Goal: Task Accomplishment & Management: Manage account settings

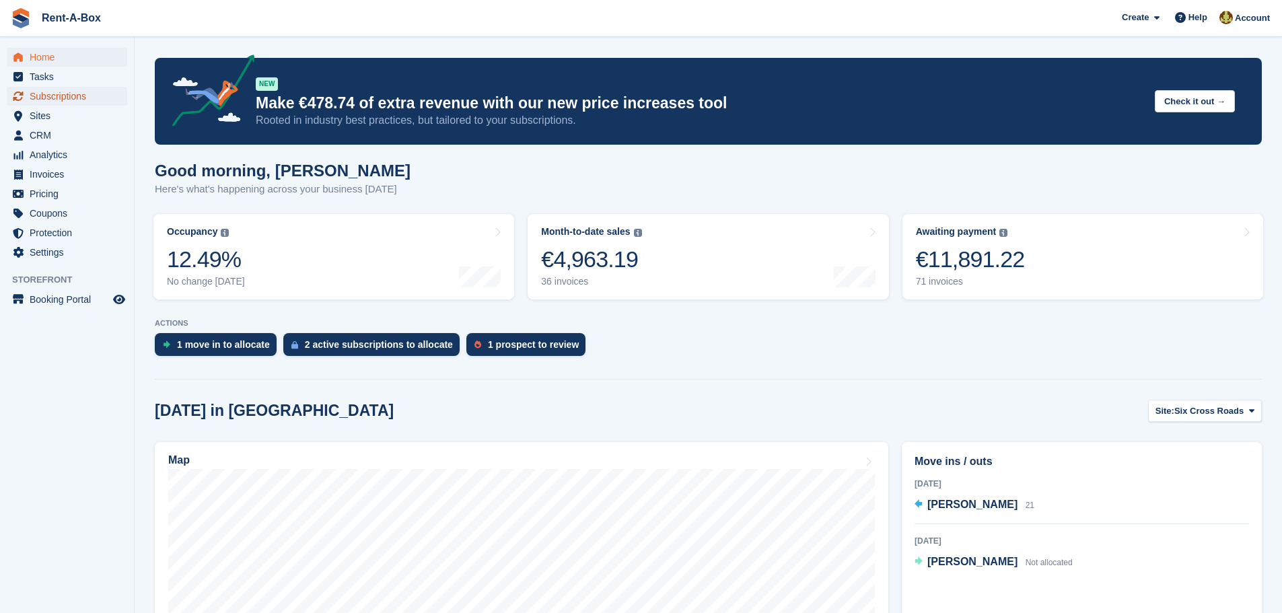
click at [60, 92] on span "Subscriptions" at bounding box center [70, 96] width 81 height 19
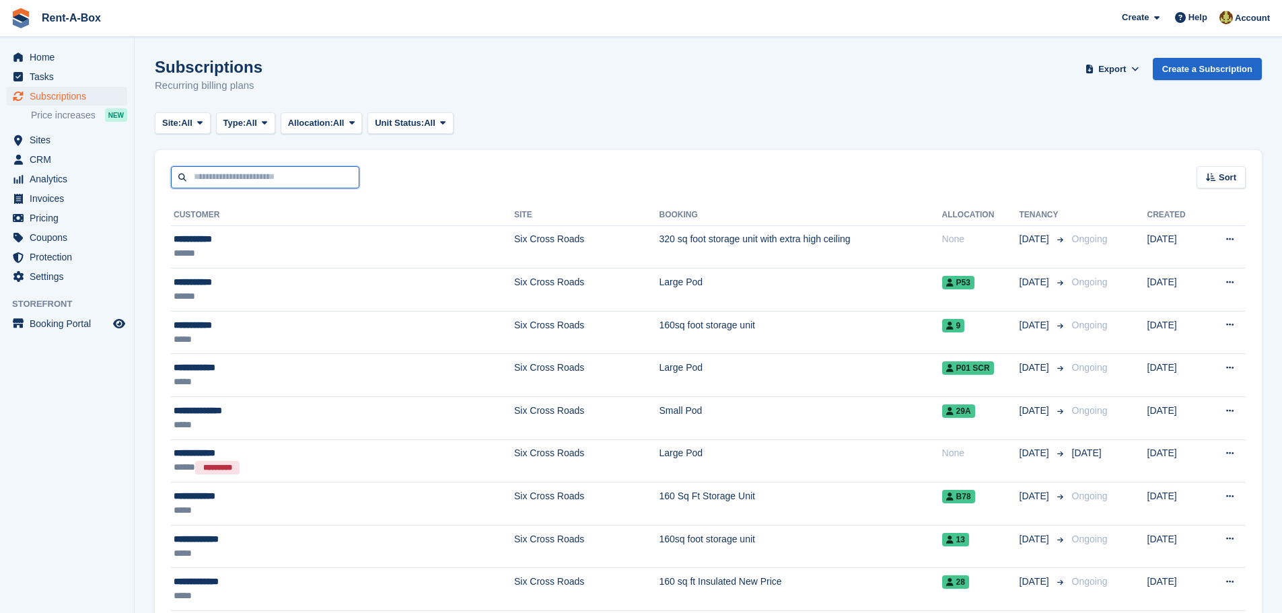
click at [231, 178] on input "text" at bounding box center [265, 177] width 188 height 22
type input "***"
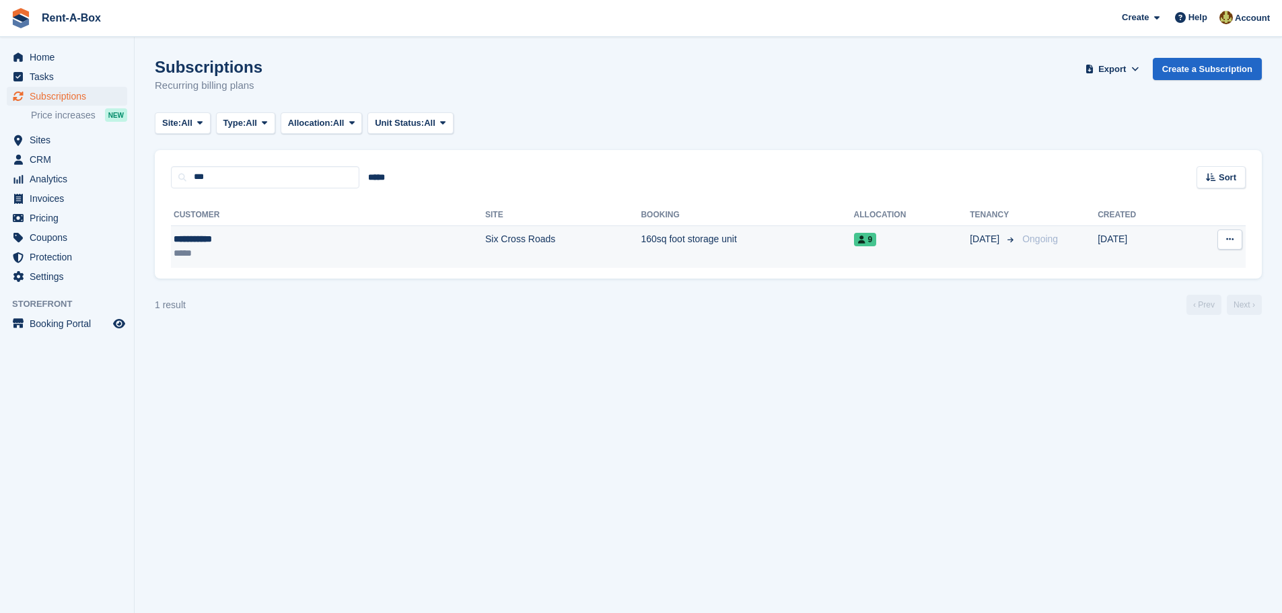
click at [485, 236] on td "Six Cross Roads" at bounding box center [562, 246] width 155 height 42
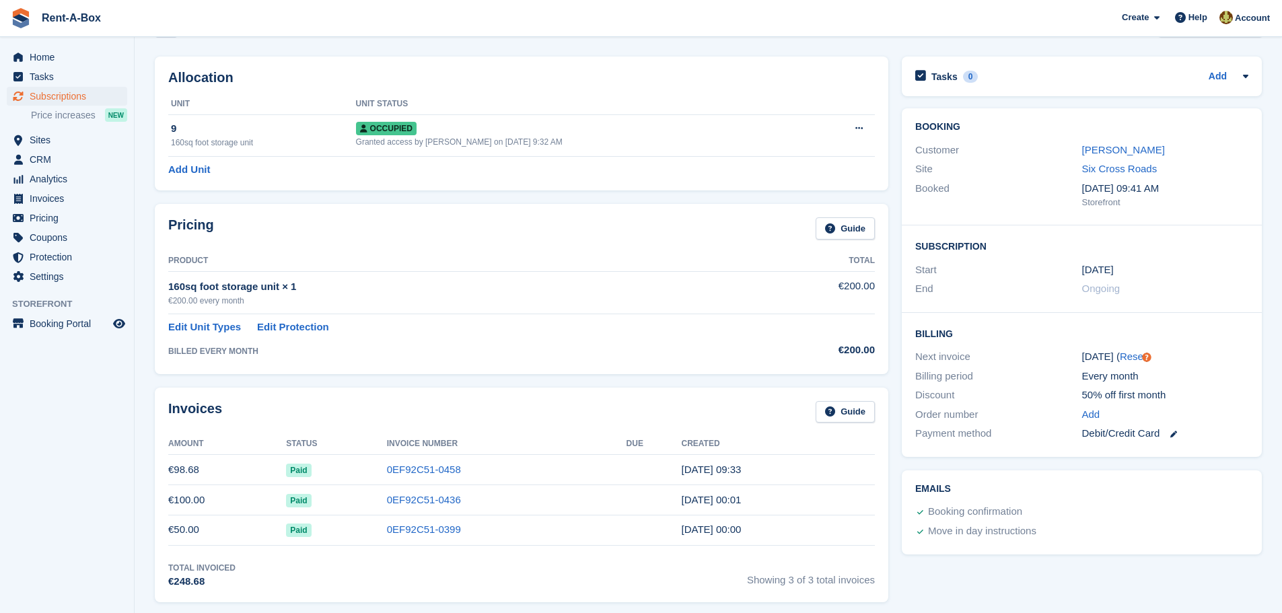
scroll to position [67, 0]
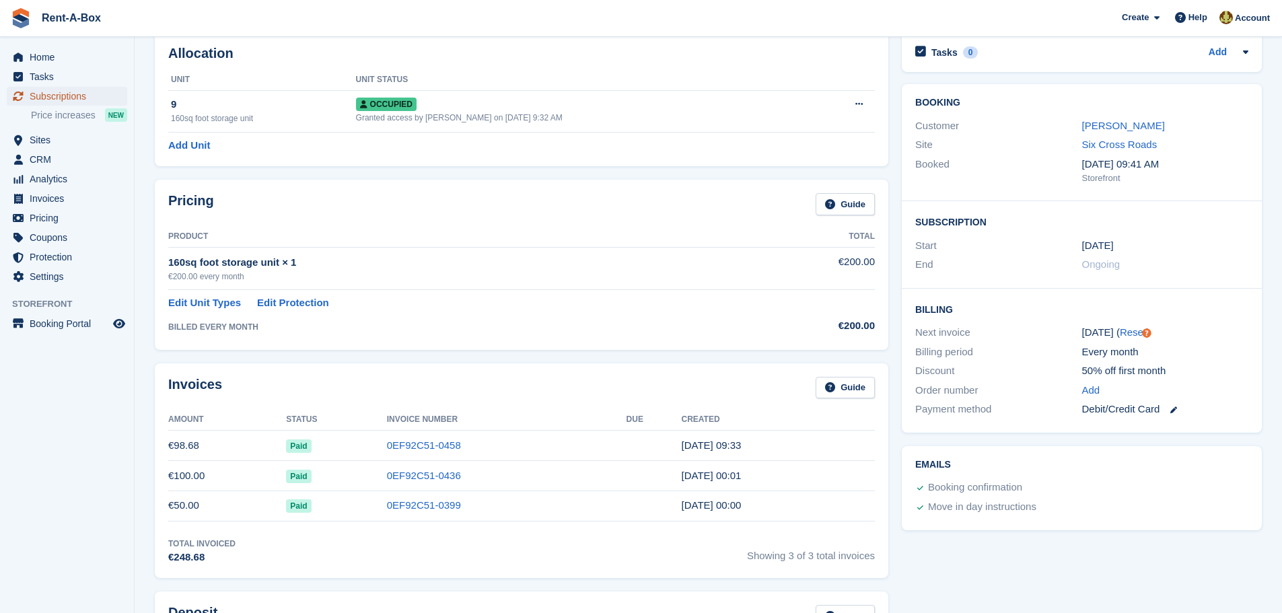
click at [69, 96] on span "Subscriptions" at bounding box center [70, 96] width 81 height 19
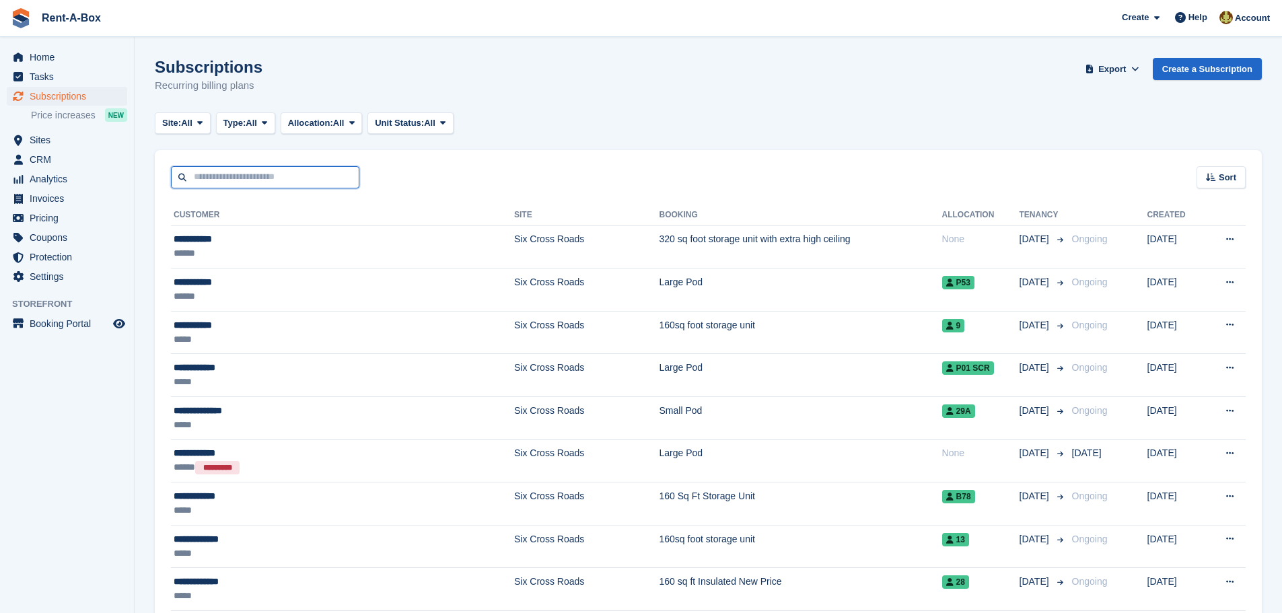
click at [260, 176] on input "text" at bounding box center [265, 177] width 188 height 22
type input "*******"
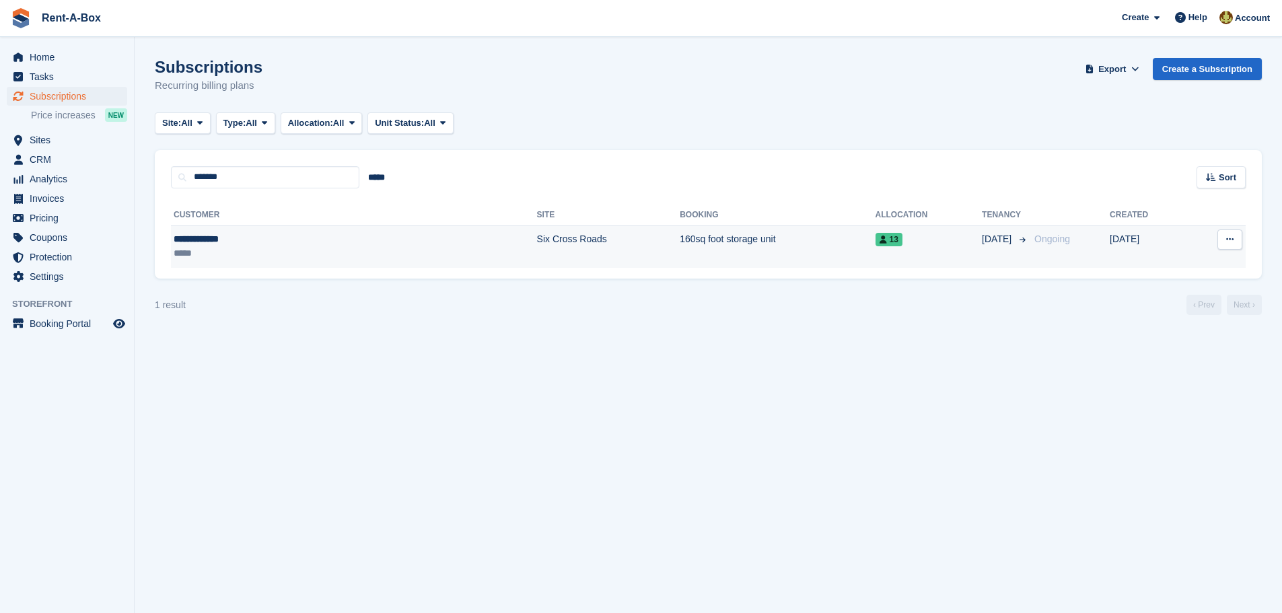
click at [680, 237] on td "160sq foot storage unit" at bounding box center [777, 246] width 195 height 42
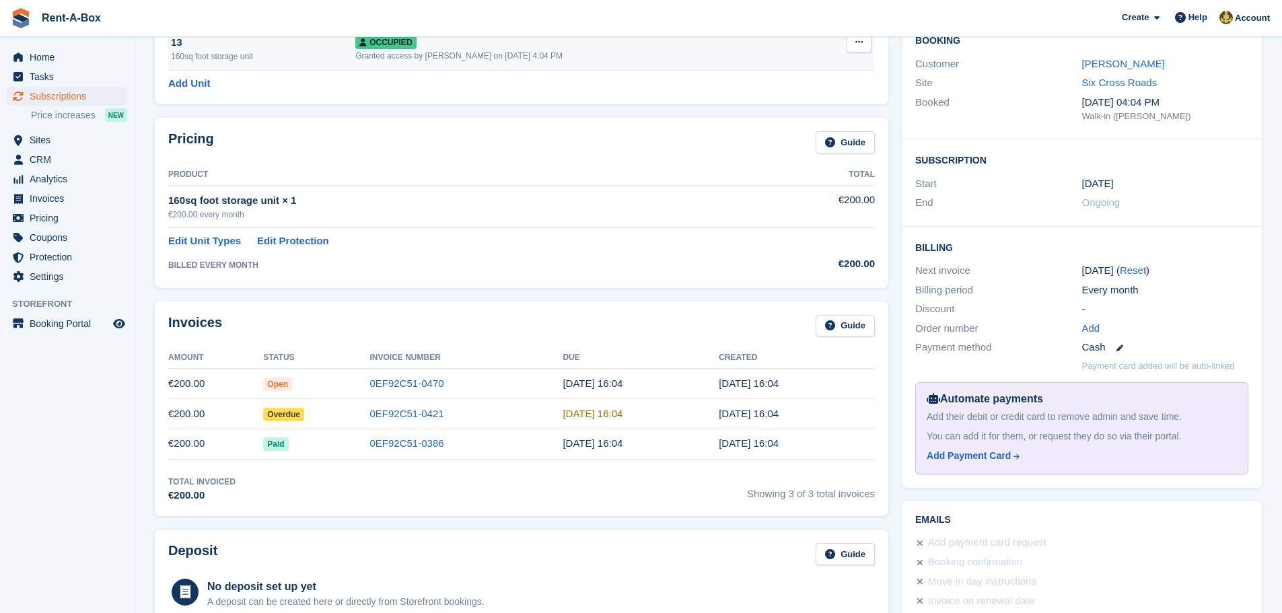
scroll to position [135, 0]
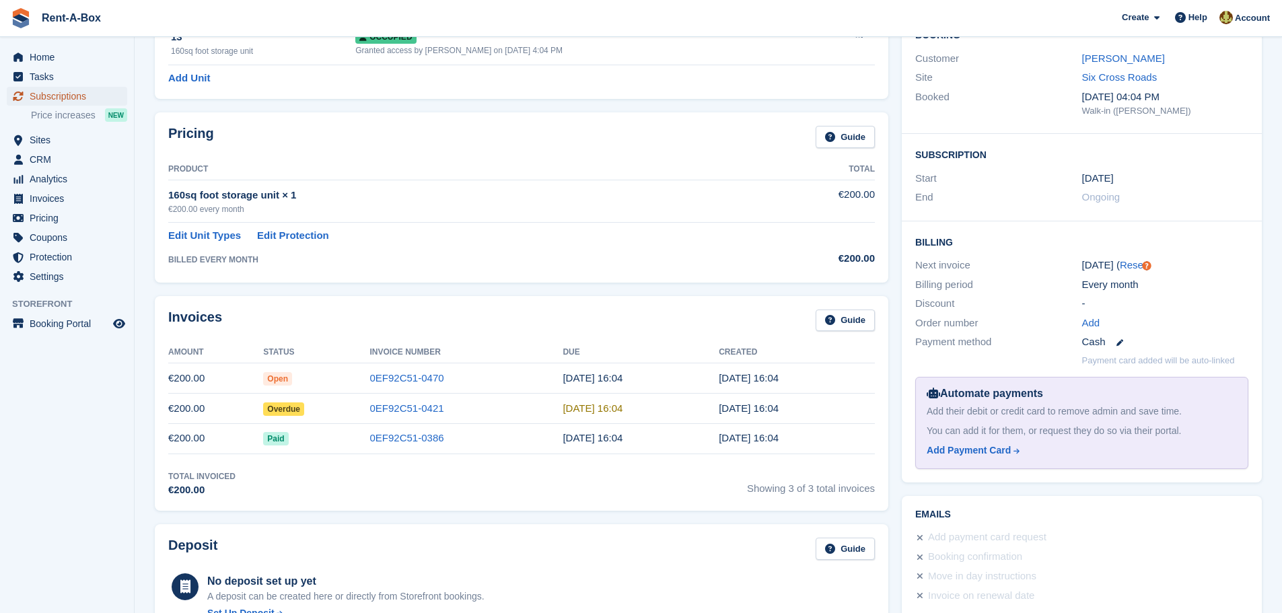
click at [60, 96] on span "Subscriptions" at bounding box center [70, 96] width 81 height 19
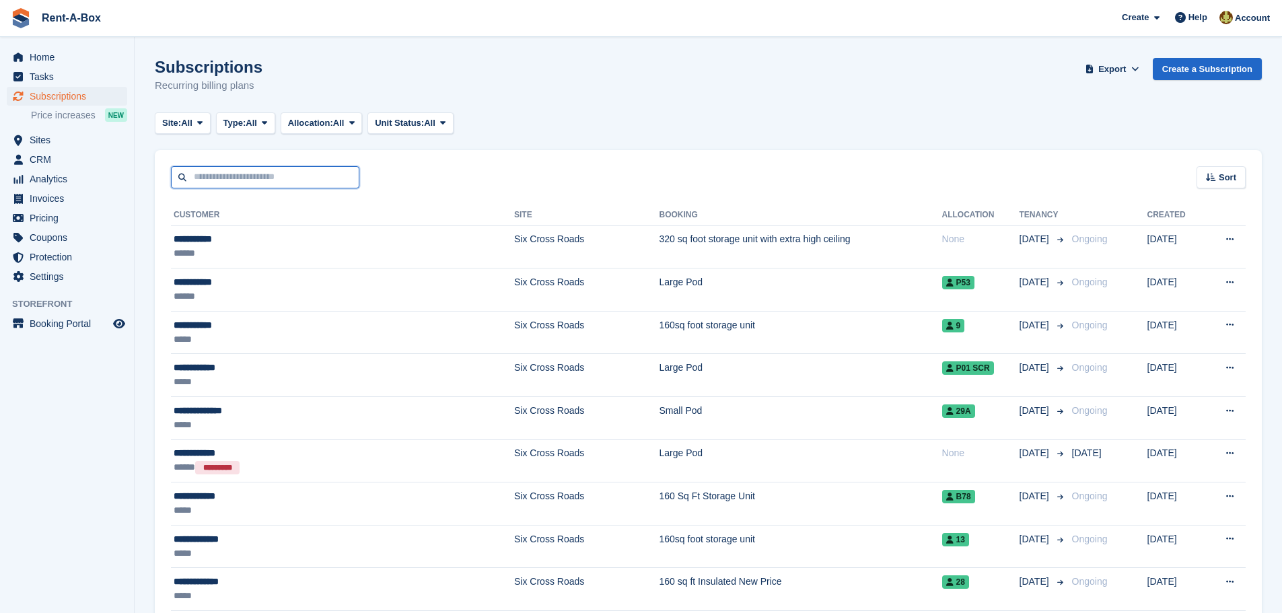
click at [232, 171] on input "text" at bounding box center [265, 177] width 188 height 22
type input "****"
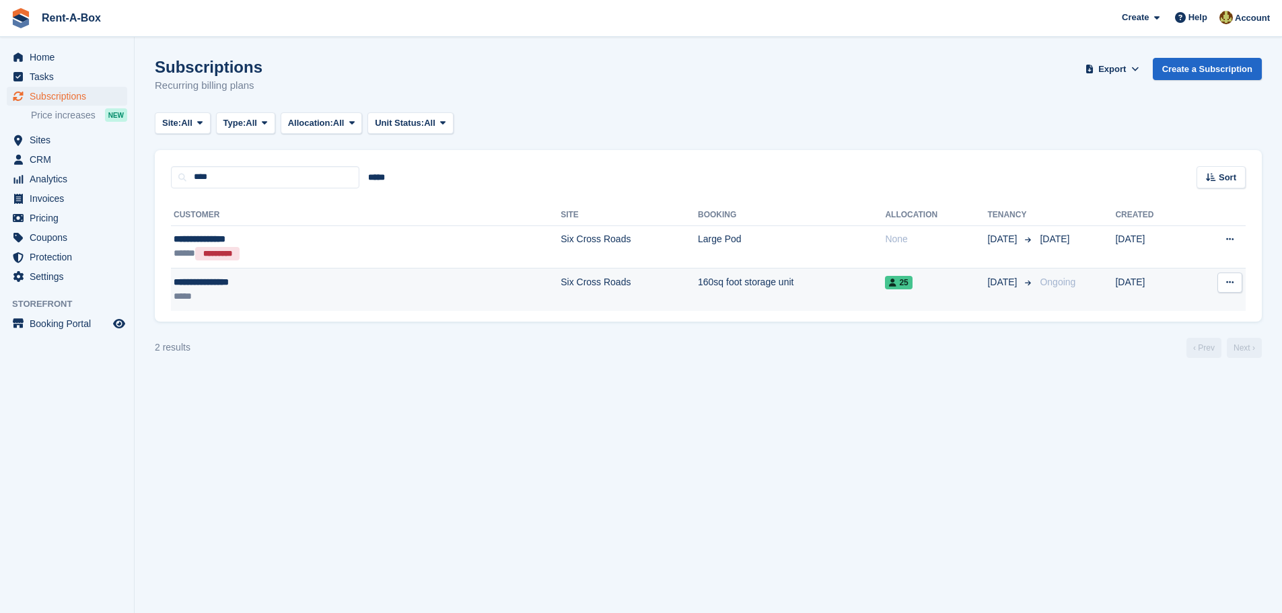
click at [560, 285] on td "Six Cross Roads" at bounding box center [628, 289] width 137 height 42
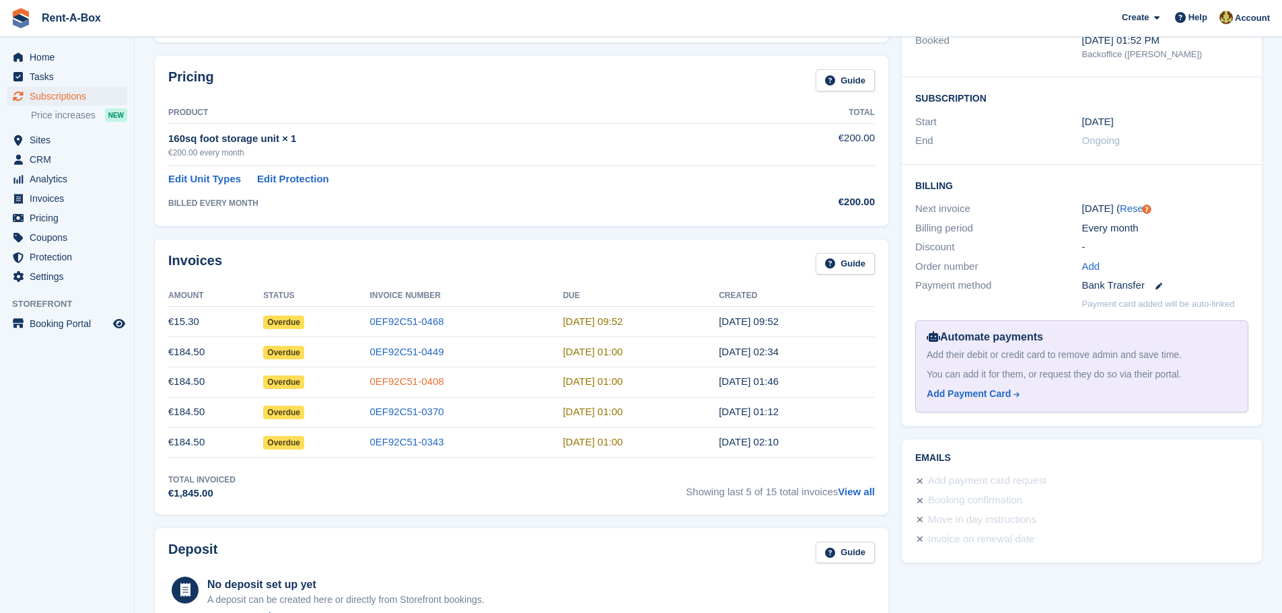
scroll to position [202, 0]
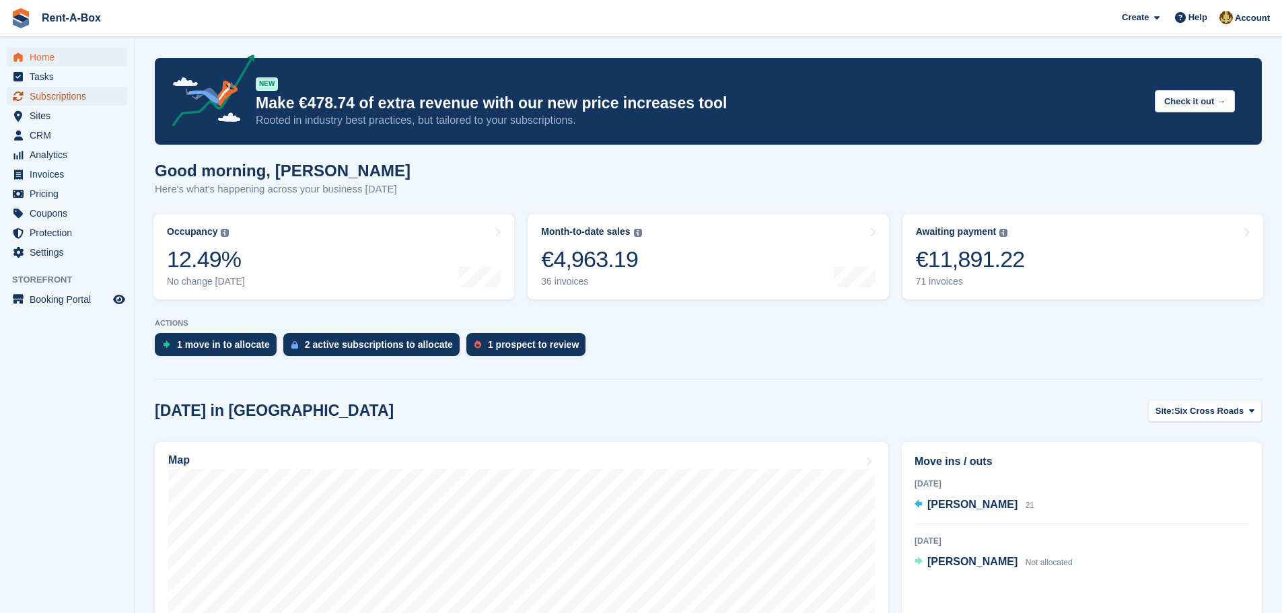
click at [61, 96] on span "Subscriptions" at bounding box center [70, 96] width 81 height 19
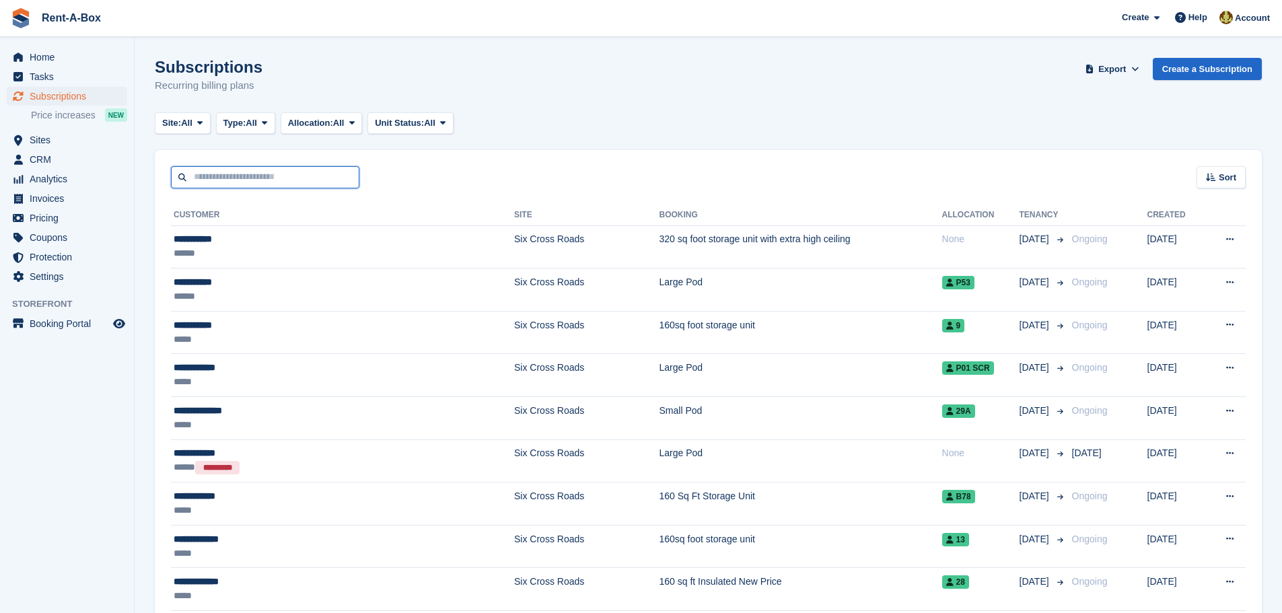
click at [231, 179] on input "text" at bounding box center [265, 177] width 188 height 22
type input "******"
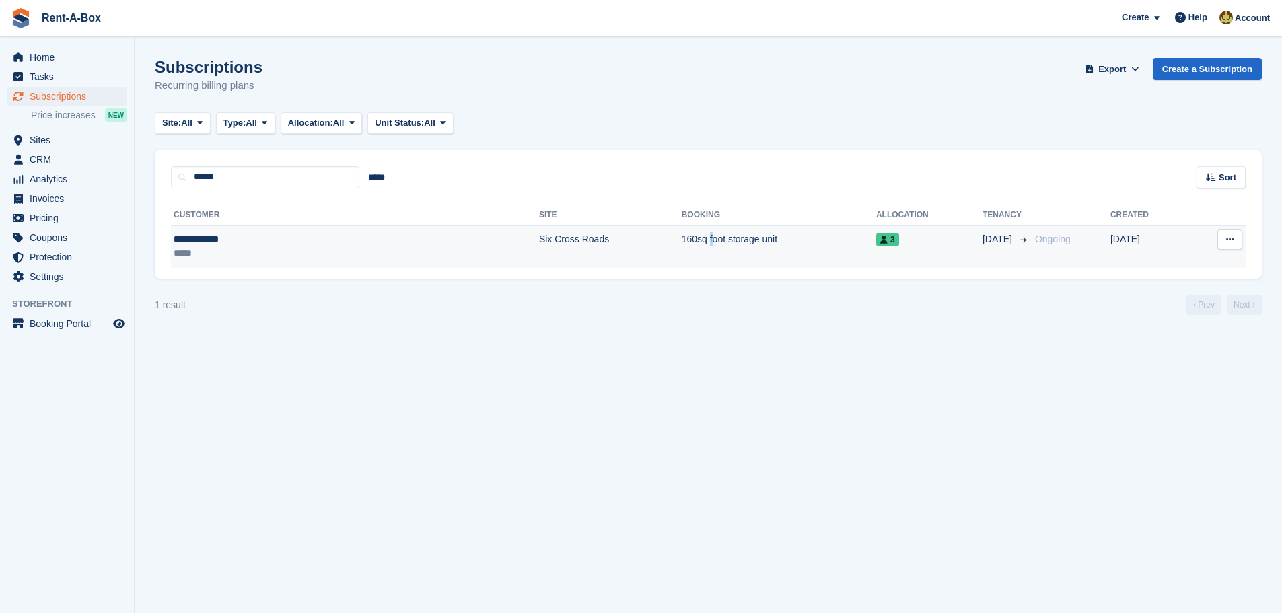
click at [682, 240] on td "160sq foot storage unit" at bounding box center [779, 246] width 194 height 42
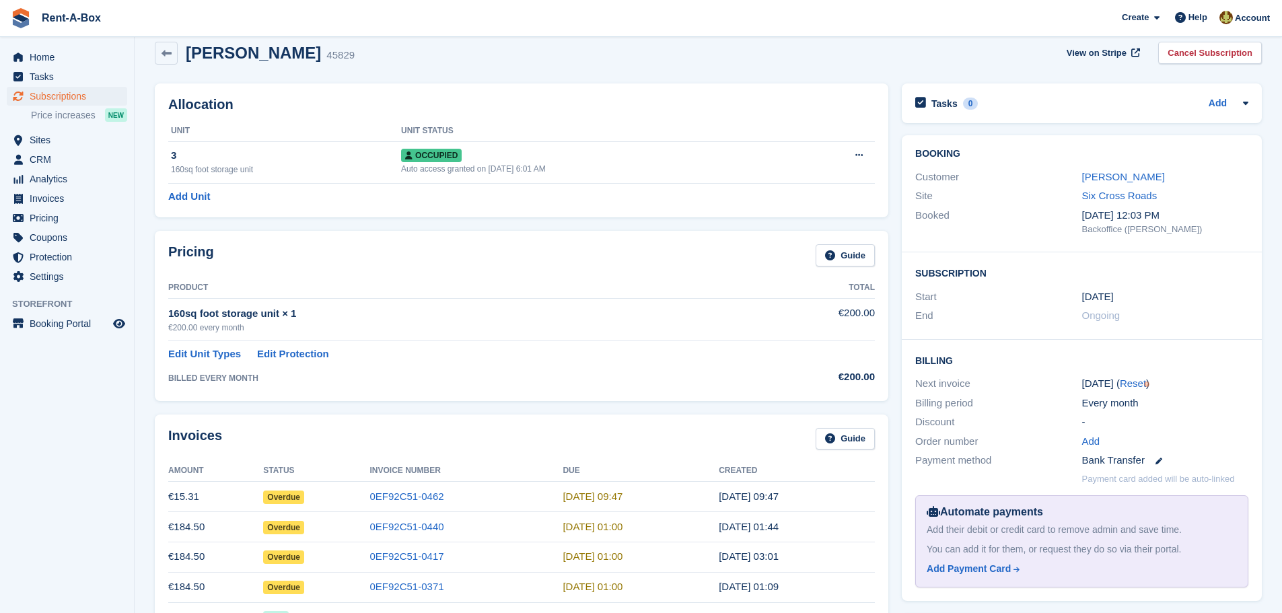
scroll to position [83, 0]
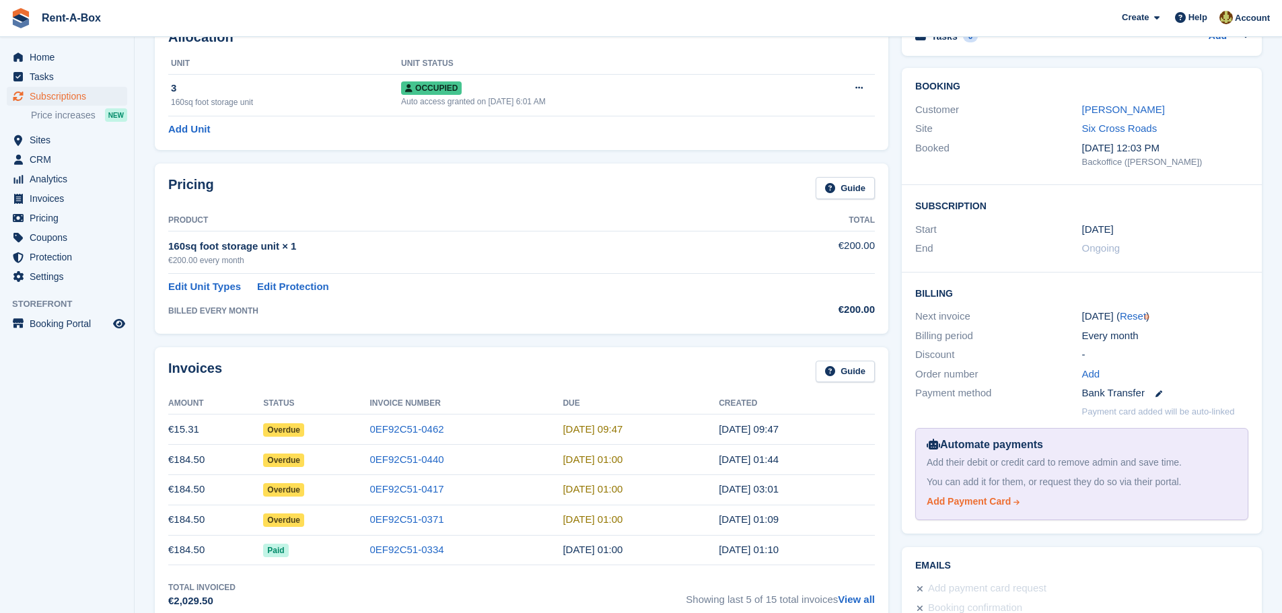
click at [984, 499] on div "Add Payment Card" at bounding box center [969, 502] width 84 height 14
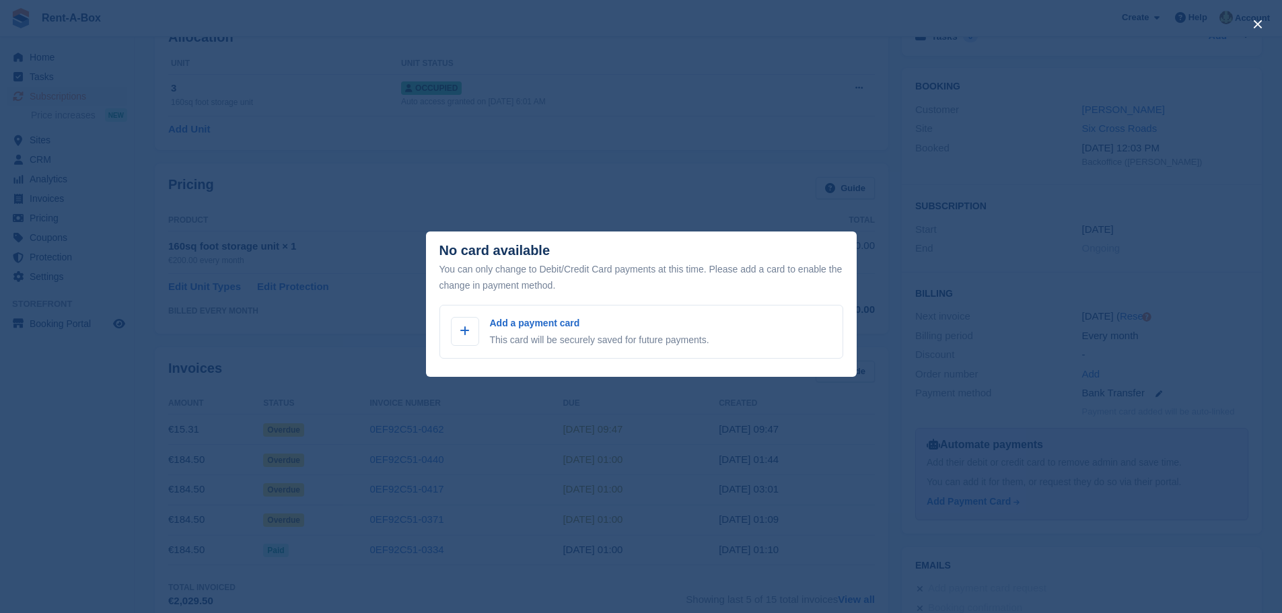
click at [330, 96] on div "close" at bounding box center [641, 306] width 1282 height 613
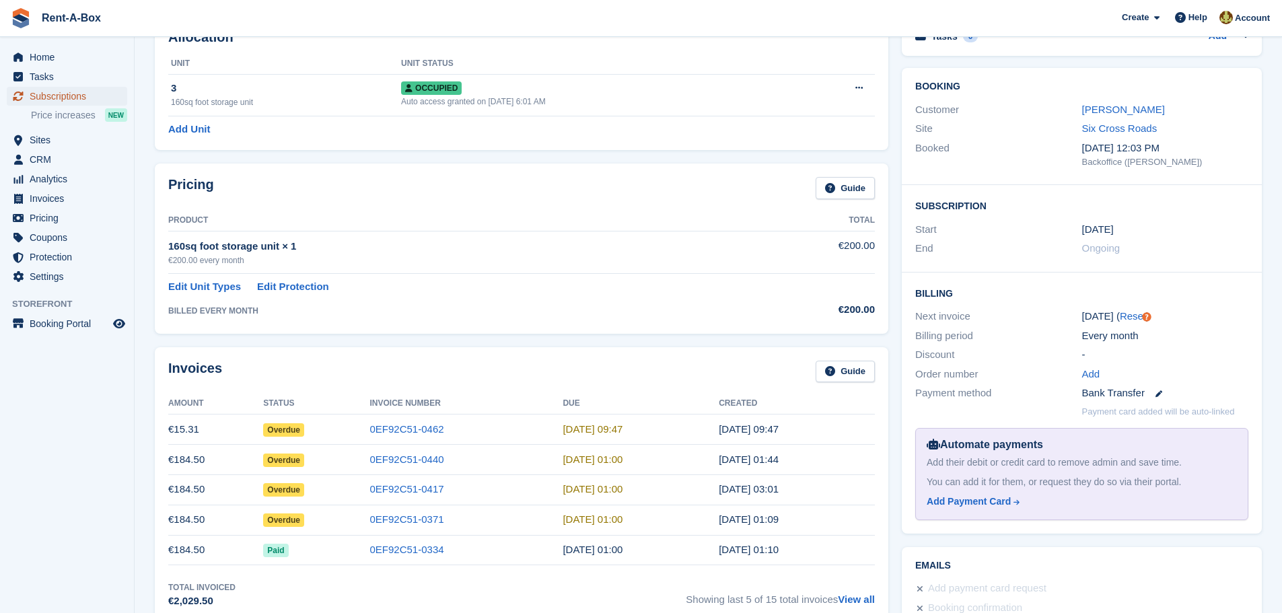
click at [73, 96] on span "Subscriptions" at bounding box center [70, 96] width 81 height 19
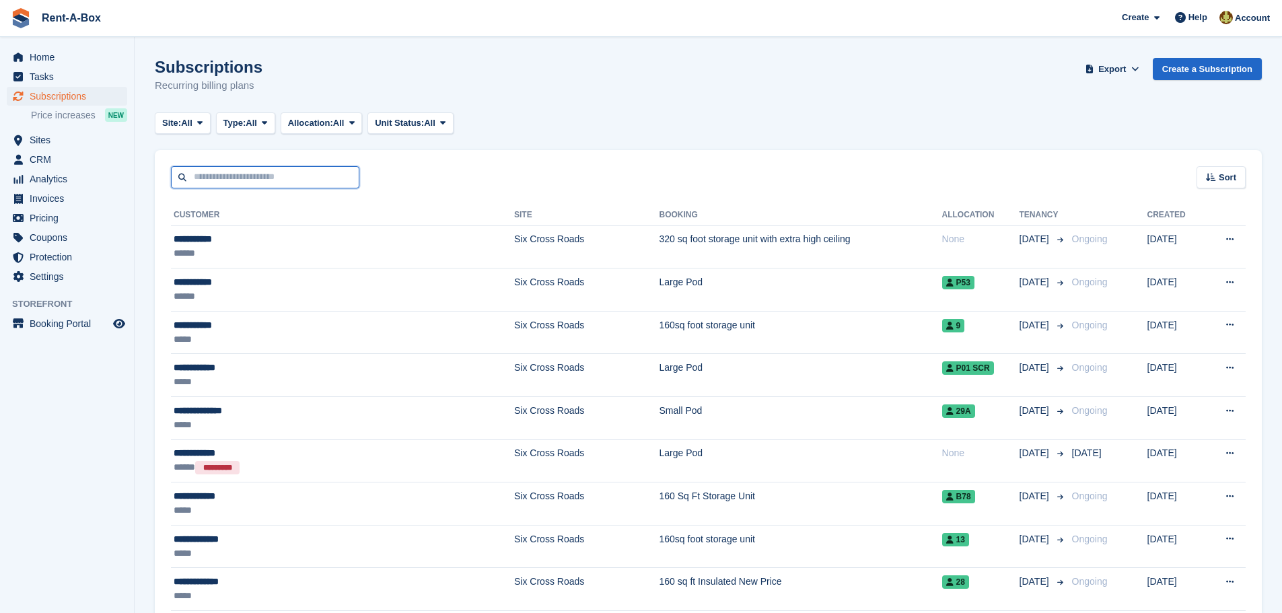
click at [254, 180] on input "text" at bounding box center [265, 177] width 188 height 22
type input "******"
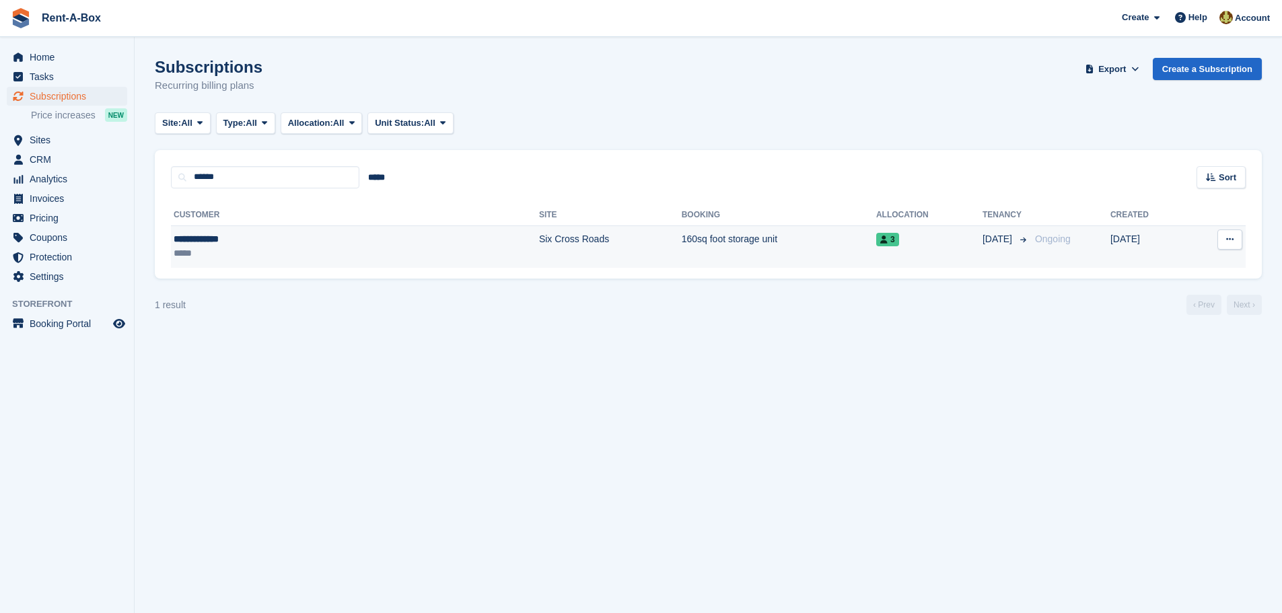
click at [682, 238] on td "160sq foot storage unit" at bounding box center [779, 246] width 194 height 42
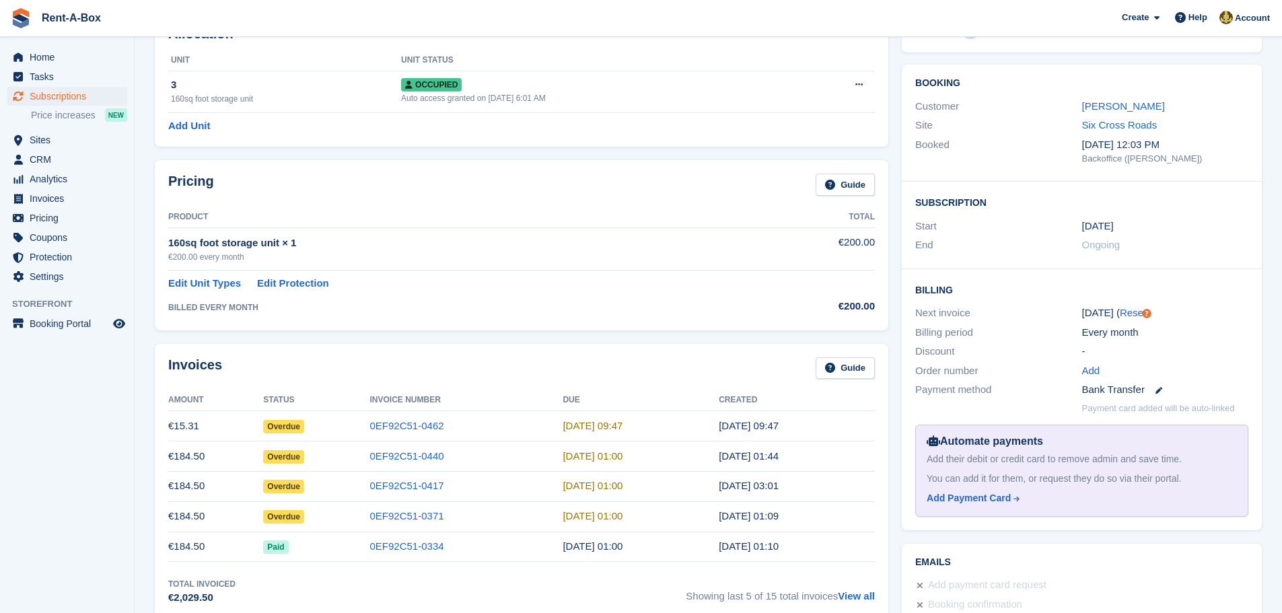
scroll to position [202, 0]
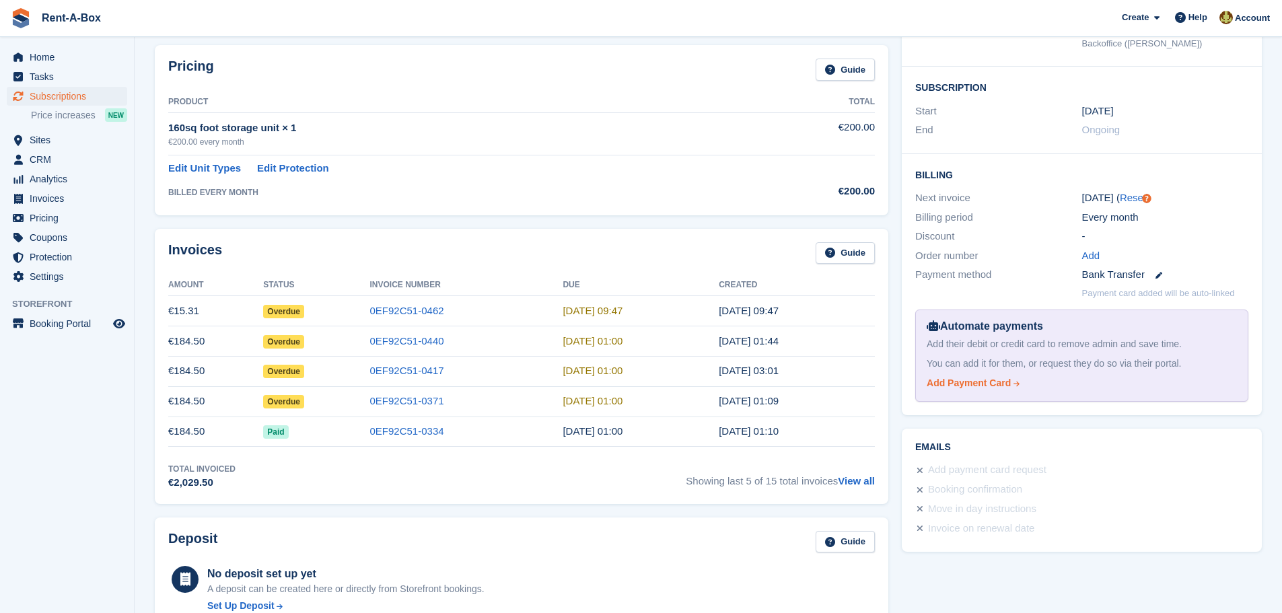
click at [1001, 385] on div "Add Payment Card" at bounding box center [969, 383] width 84 height 14
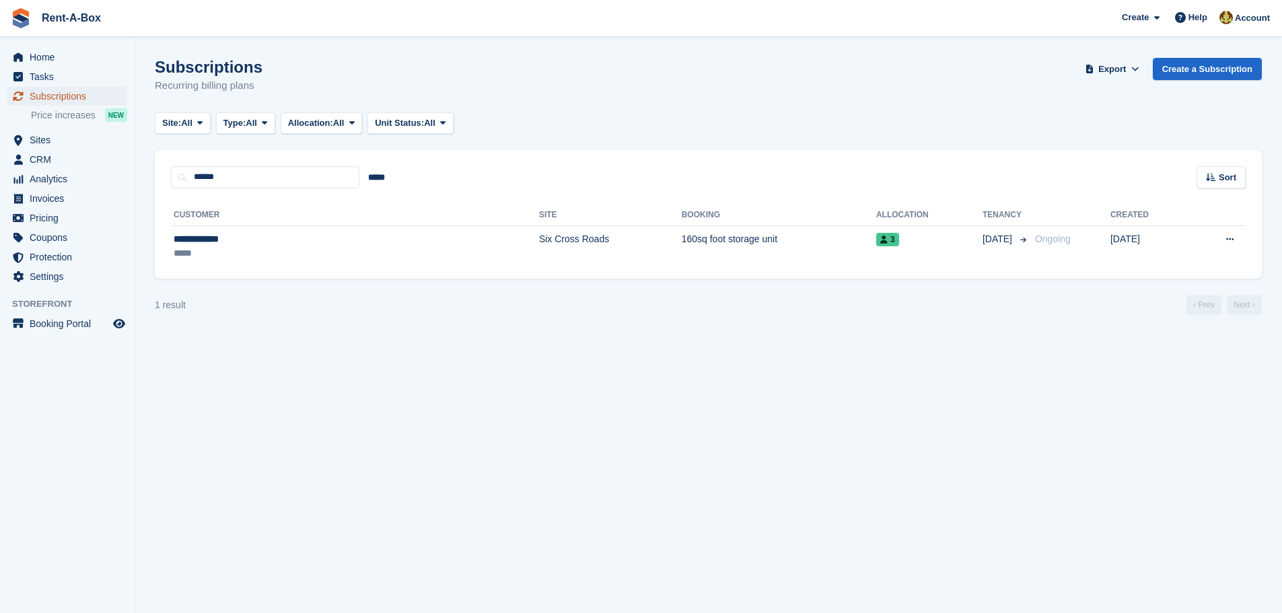
click at [66, 96] on span "Subscriptions" at bounding box center [70, 96] width 81 height 19
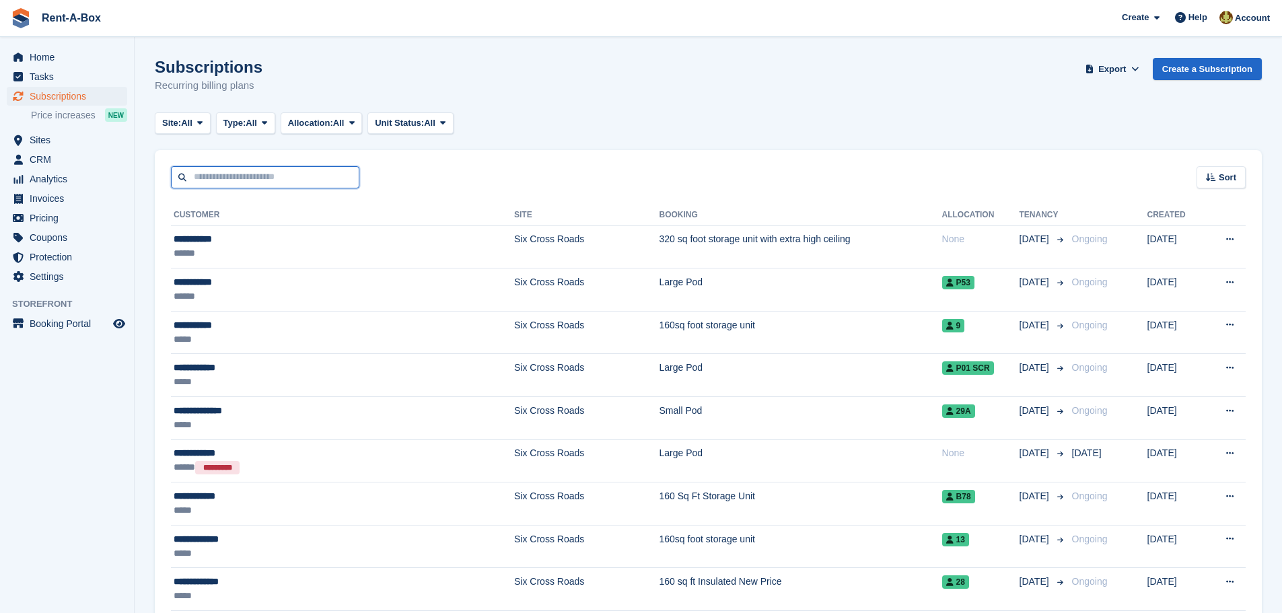
click at [231, 172] on input "text" at bounding box center [265, 177] width 188 height 22
type input "*******"
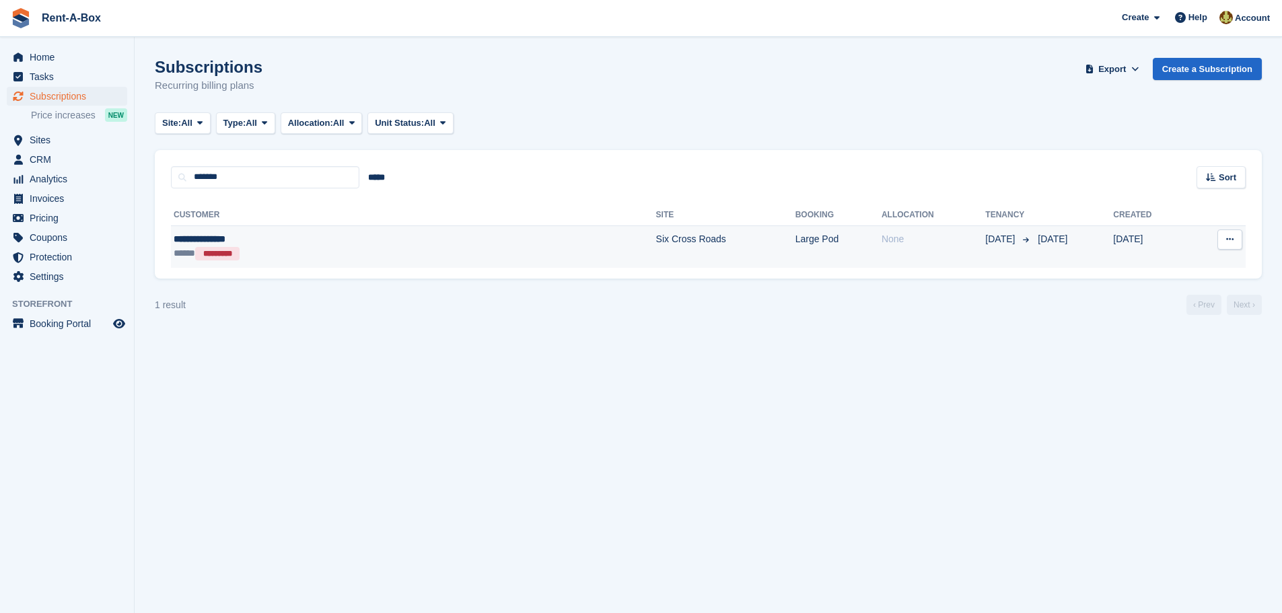
click at [656, 239] on td "Six Cross Roads" at bounding box center [725, 246] width 139 height 42
